Goal: Information Seeking & Learning: Learn about a topic

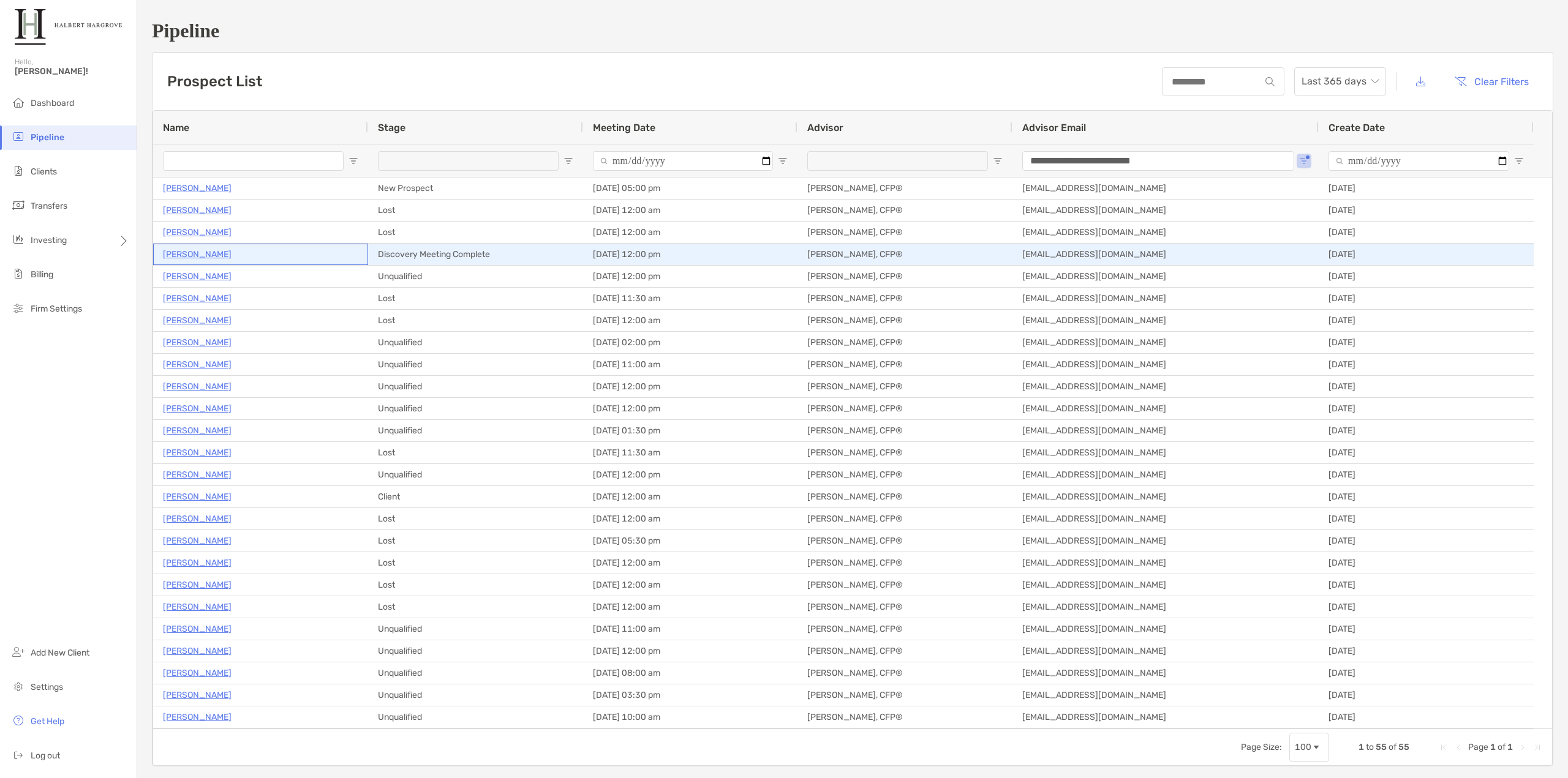
click at [192, 251] on p "[PERSON_NAME]" at bounding box center [197, 255] width 69 height 16
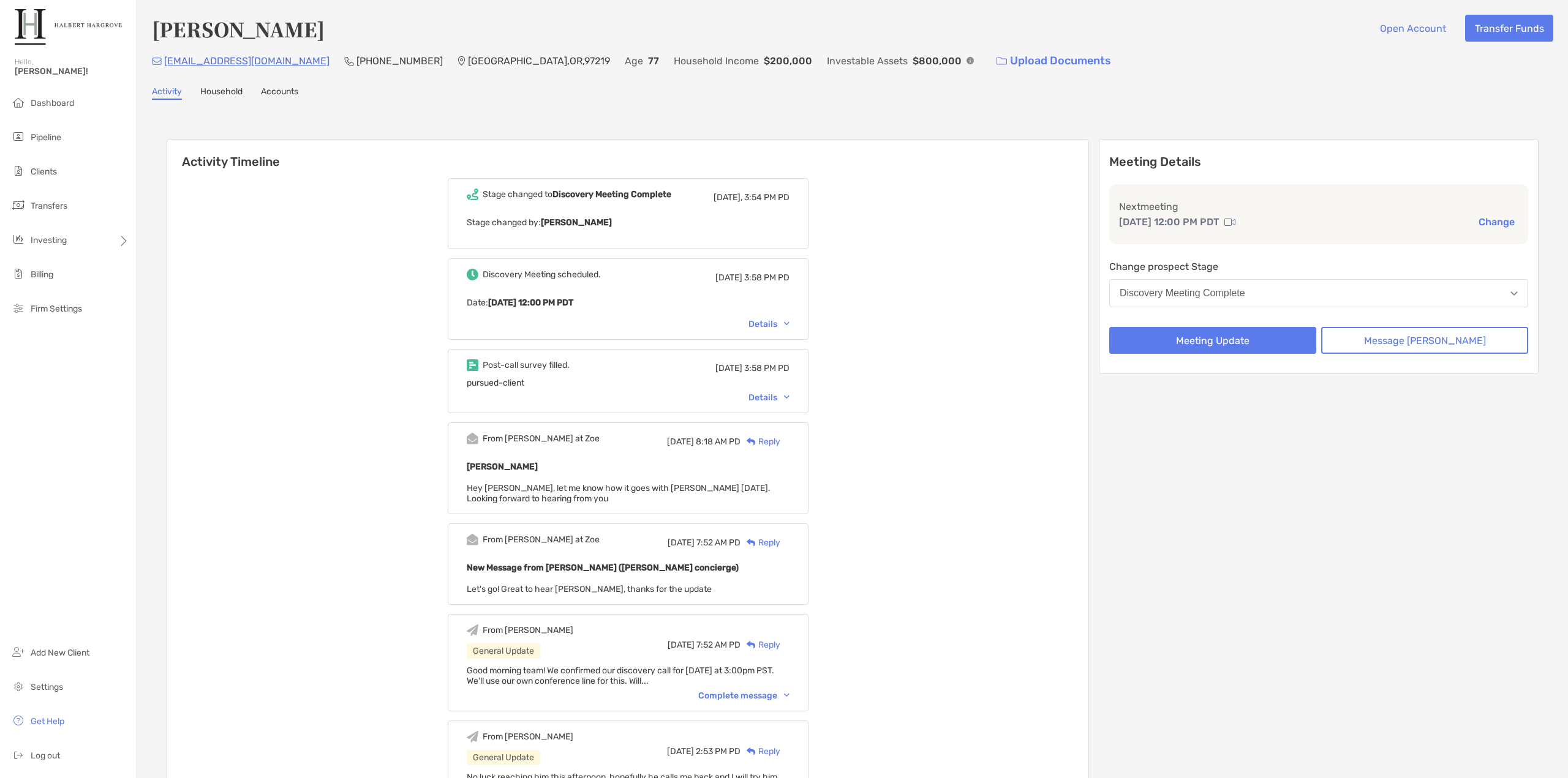
click at [774, 396] on div "Details" at bounding box center [769, 397] width 41 height 10
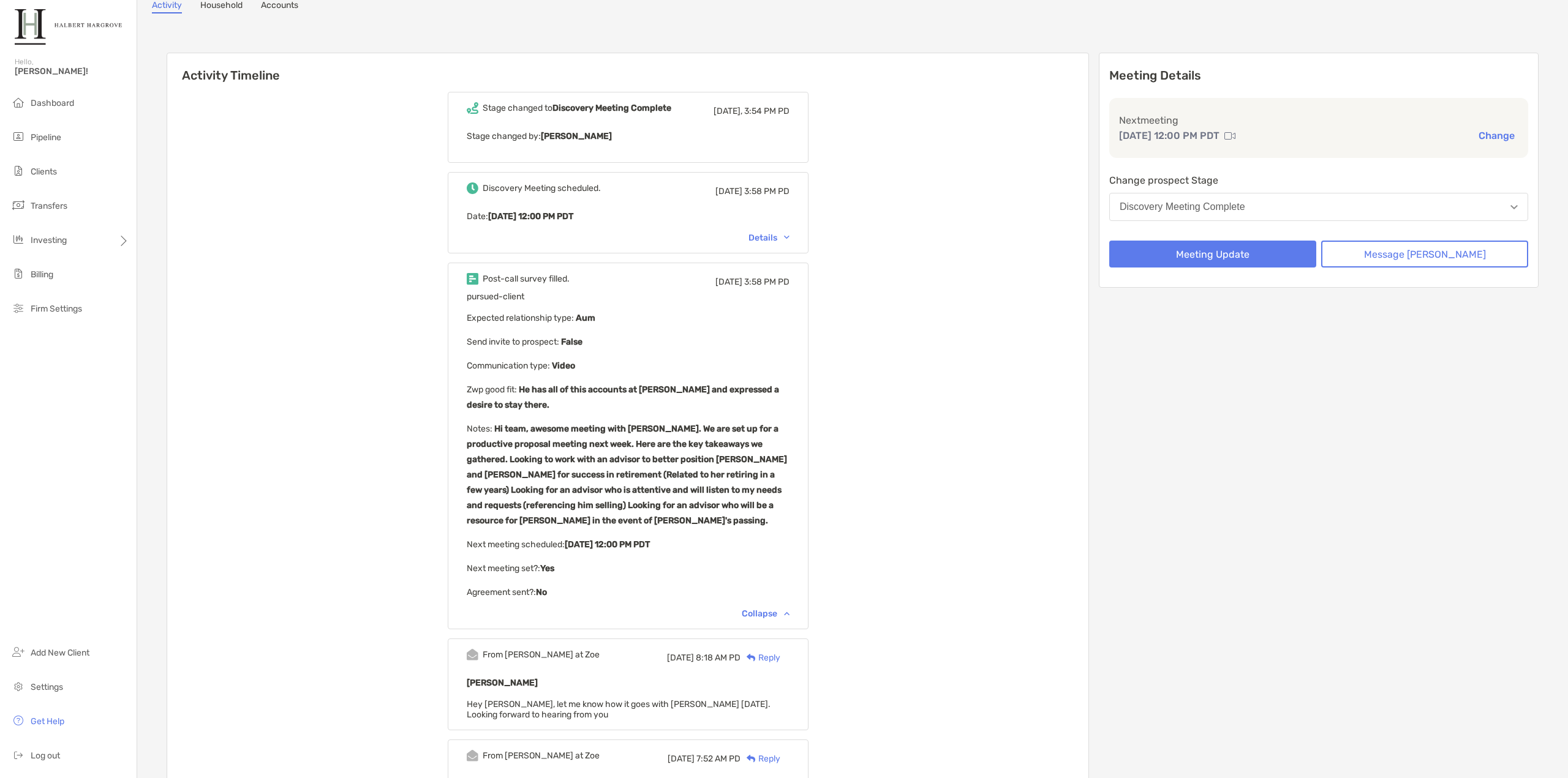
scroll to position [123, 0]
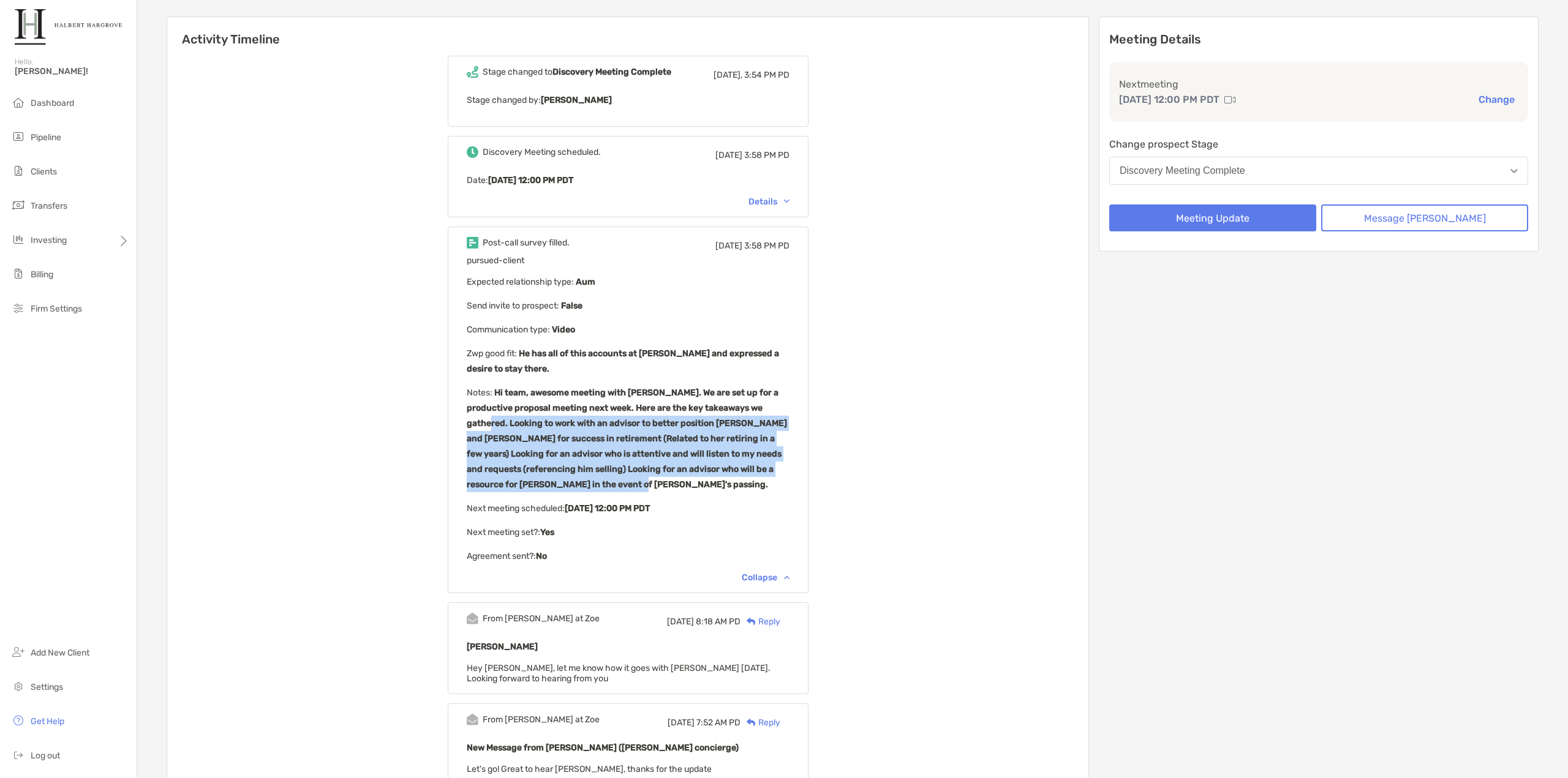
drag, startPoint x: 481, startPoint y: 421, endPoint x: 748, endPoint y: 479, distance: 273.2
click at [748, 479] on div "Post-call survey filled. Wed, Sep 3 3:58 PM PD pursued-client Expected relation…" at bounding box center [628, 410] width 361 height 367
copy b "Looking to work with an advisor to better position Michael and Christine for su…"
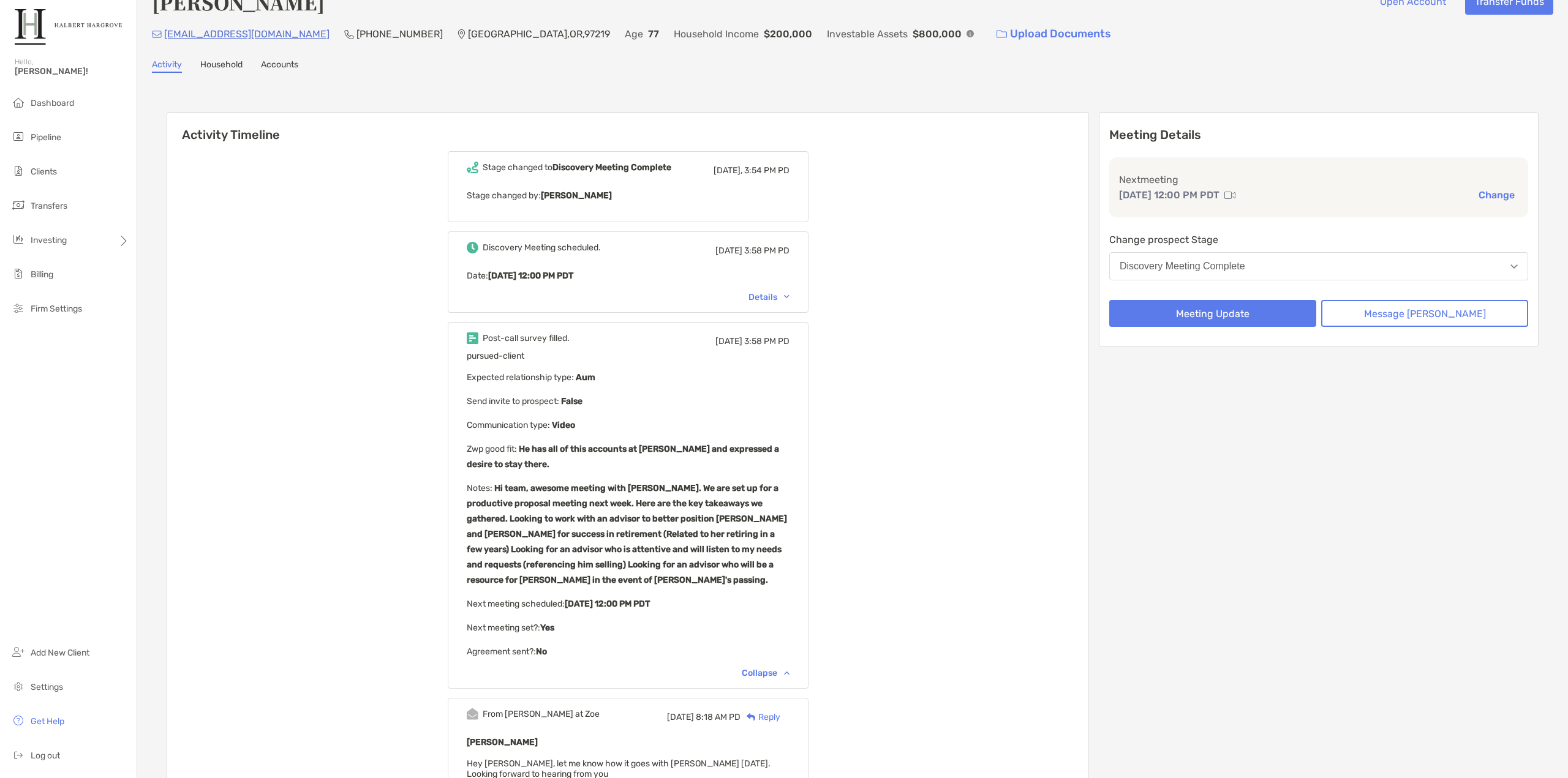
scroll to position [0, 0]
